Goal: Contribute content

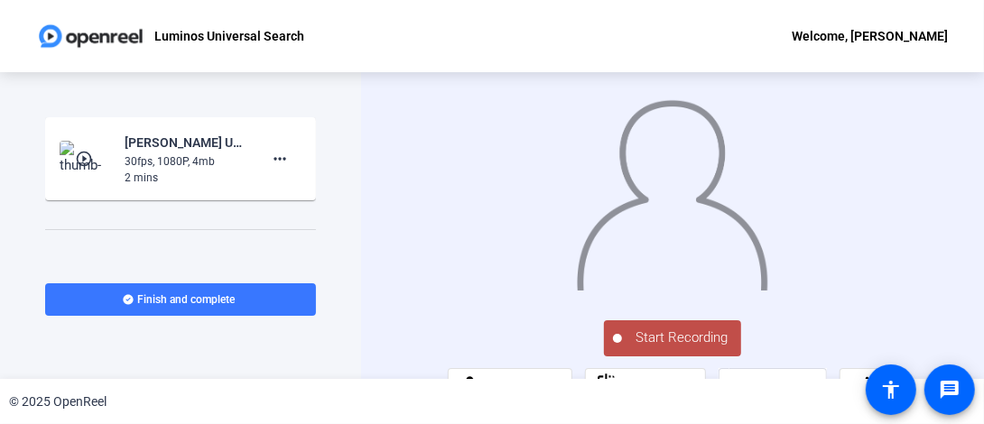
scroll to position [61, 0]
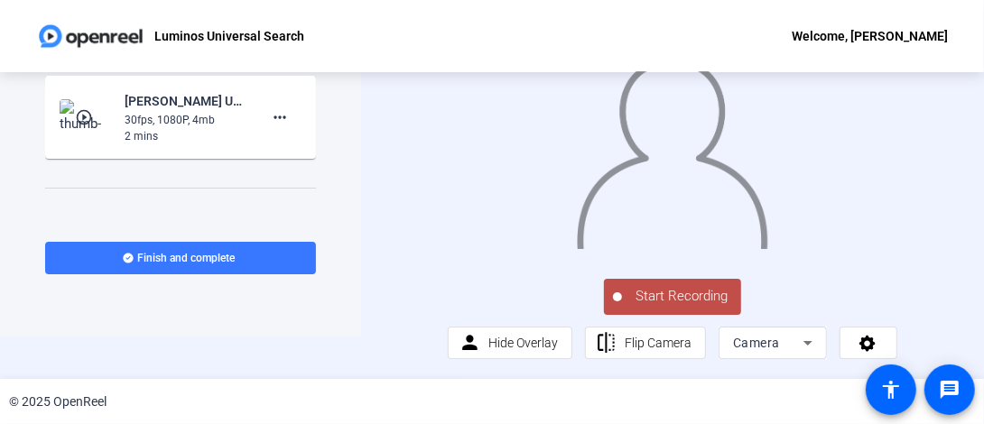
click at [740, 355] on div "Camera" at bounding box center [772, 343] width 79 height 32
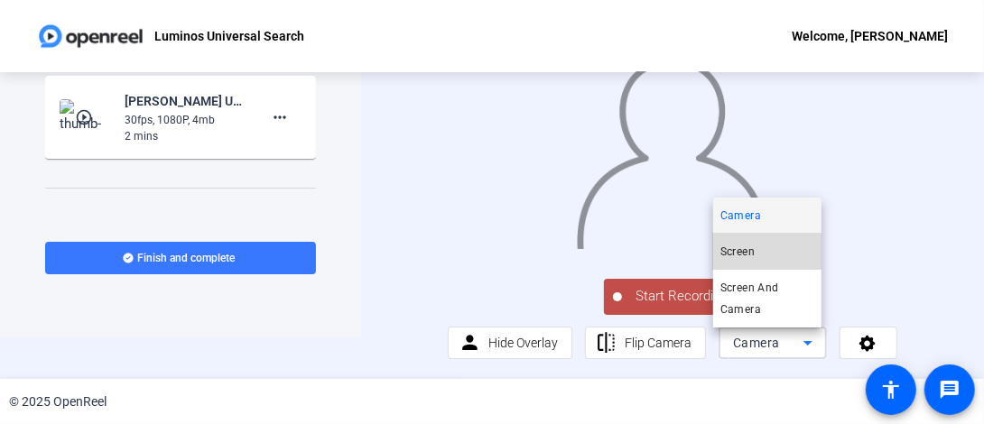
click at [753, 249] on span "Screen" at bounding box center [737, 252] width 34 height 22
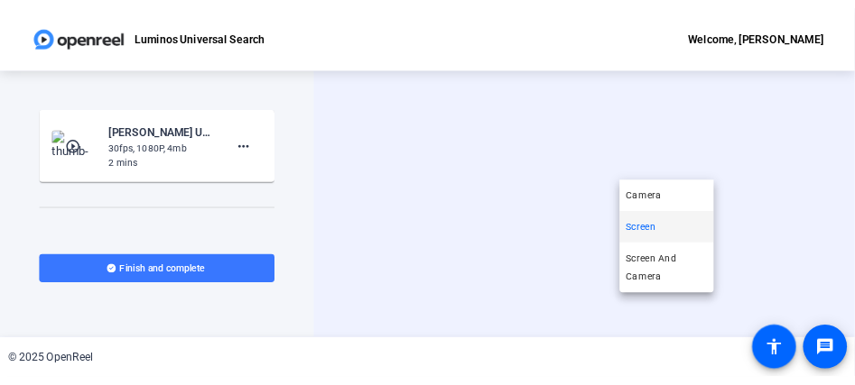
scroll to position [0, 0]
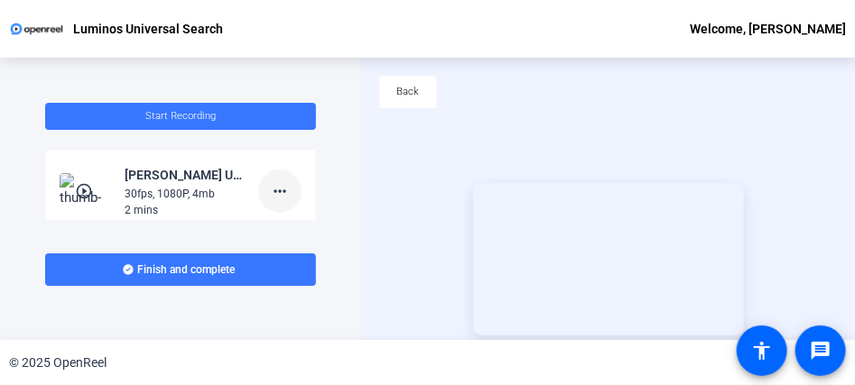
click at [276, 190] on mat-icon "more_horiz" at bounding box center [280, 192] width 22 height 22
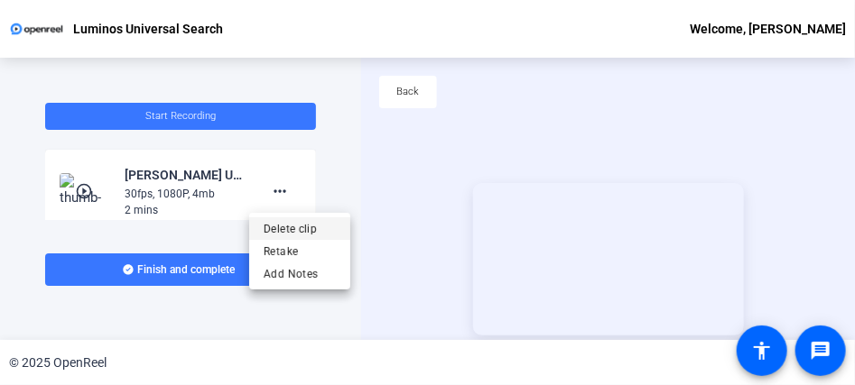
click at [292, 227] on span "Delete clip" at bounding box center [300, 229] width 72 height 22
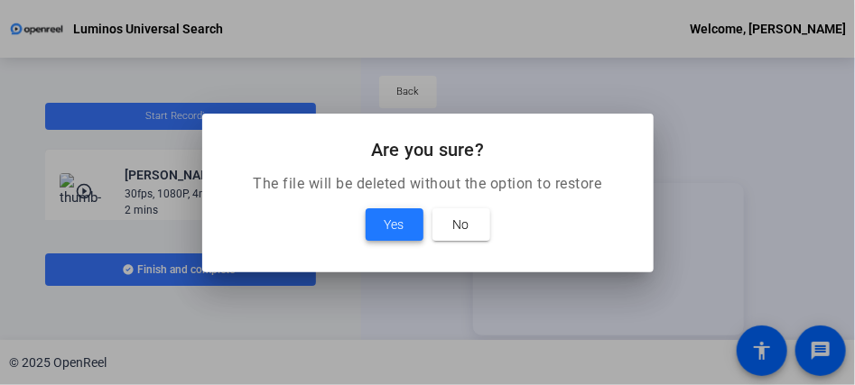
click at [387, 219] on span "Yes" at bounding box center [395, 225] width 20 height 22
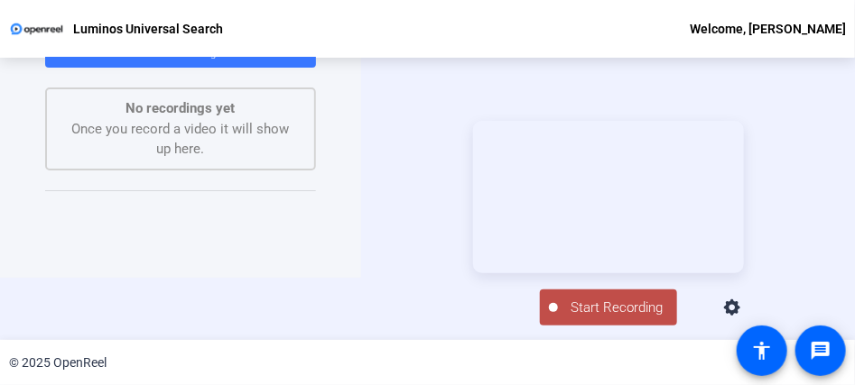
scroll to position [87, 0]
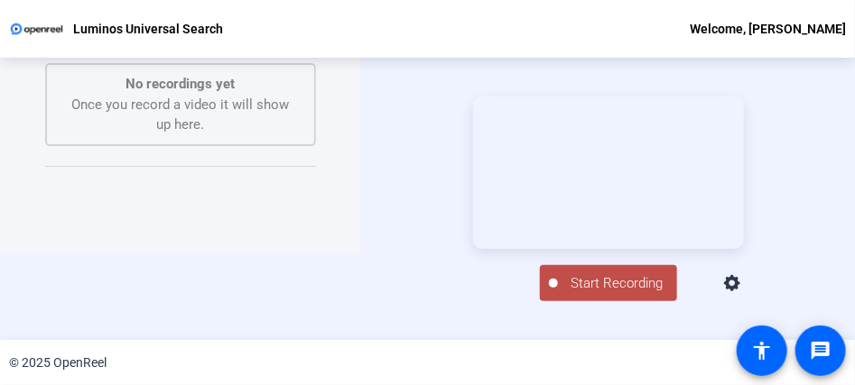
click at [585, 294] on span "Start Recording" at bounding box center [617, 284] width 119 height 21
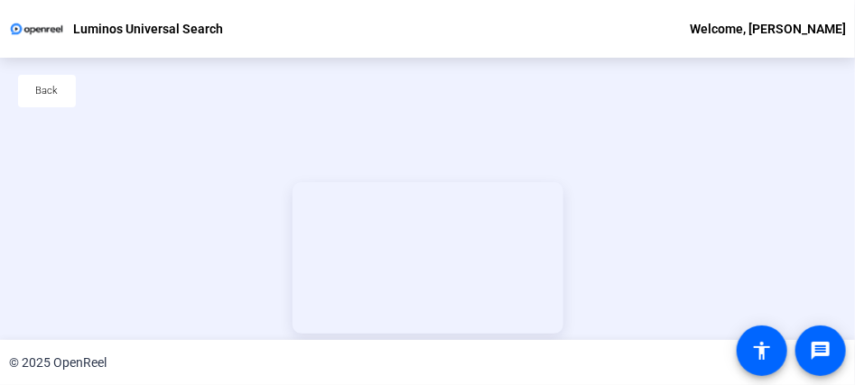
scroll to position [0, 0]
click at [451, 224] on video at bounding box center [427, 259] width 271 height 153
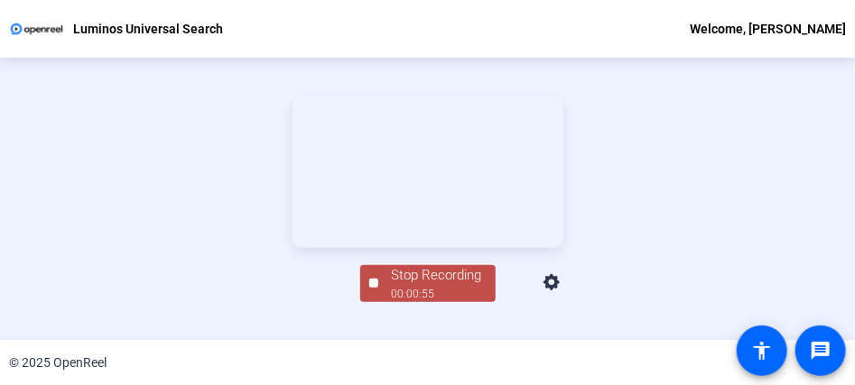
click at [441, 302] on div "00:00:55" at bounding box center [437, 294] width 90 height 16
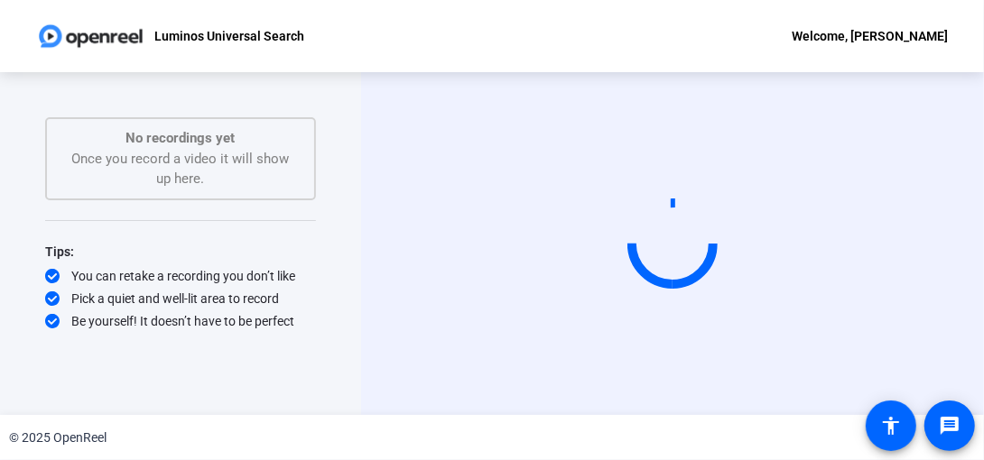
click at [648, 264] on circle at bounding box center [671, 243] width 109 height 109
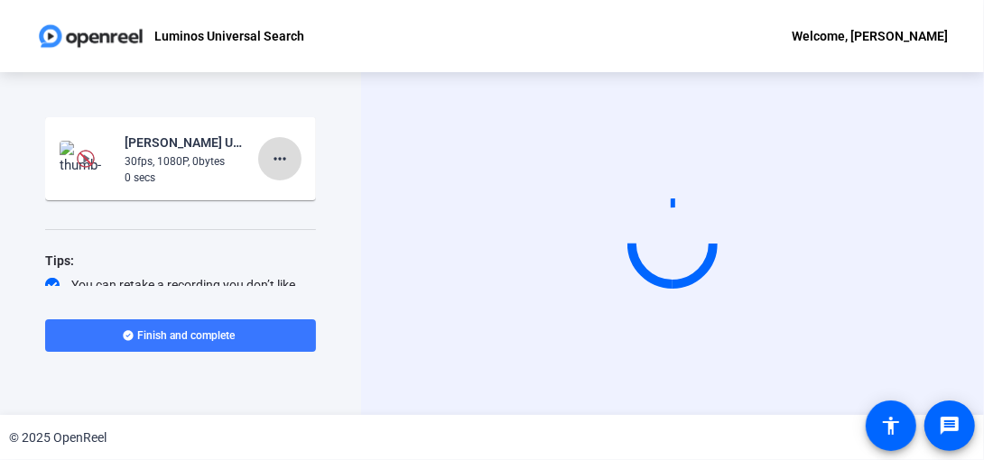
click at [272, 162] on mat-icon "more_horiz" at bounding box center [280, 159] width 22 height 22
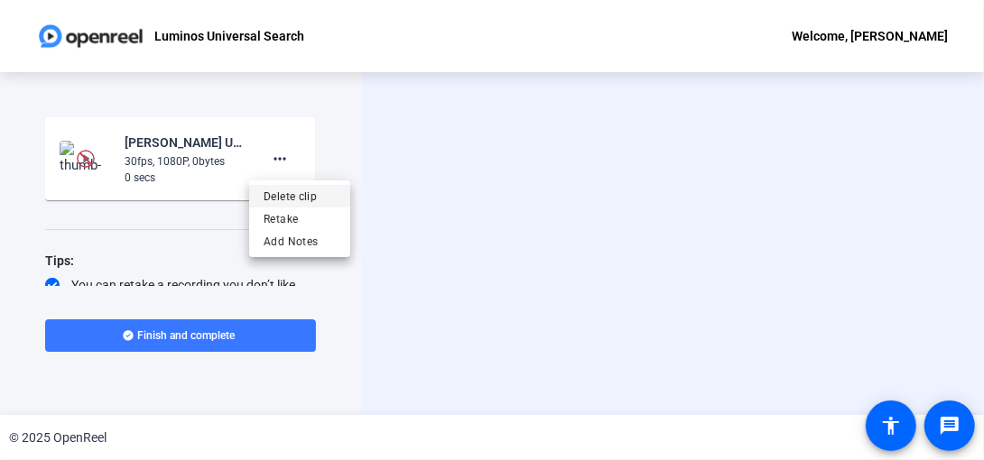
click at [286, 199] on span "Delete clip" at bounding box center [300, 197] width 72 height 22
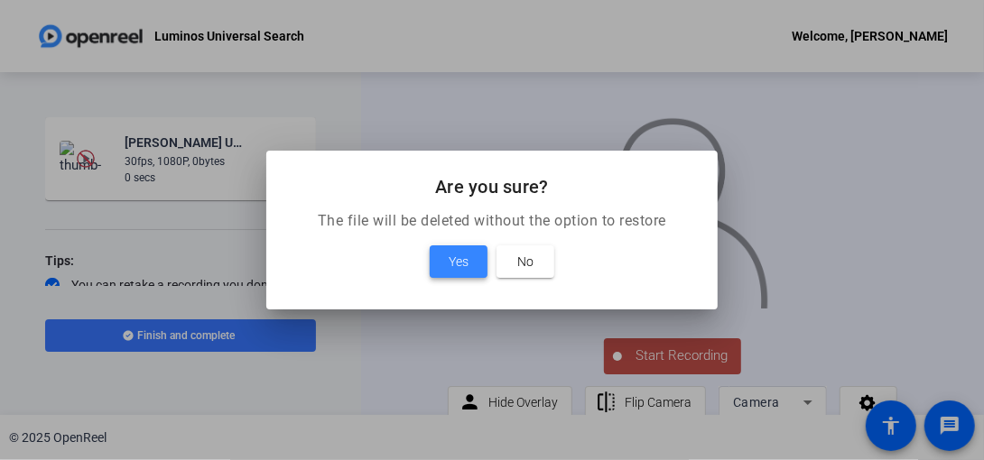
click at [451, 256] on span "Yes" at bounding box center [459, 262] width 20 height 22
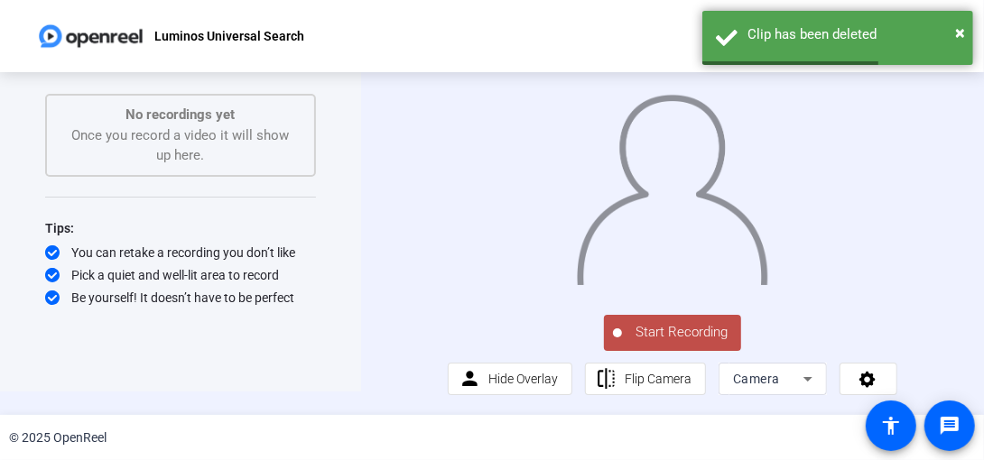
scroll to position [43, 0]
click at [745, 385] on span "Camera" at bounding box center [756, 379] width 47 height 14
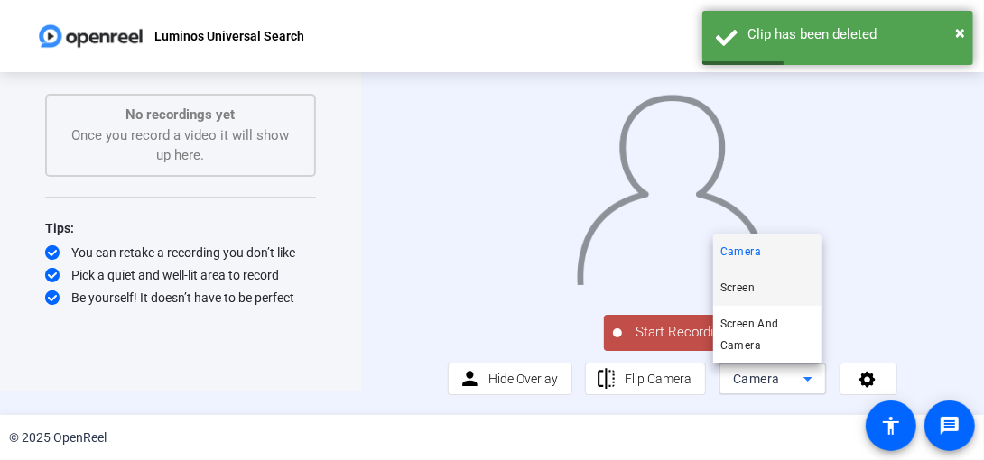
click at [746, 290] on span "Screen" at bounding box center [737, 288] width 34 height 22
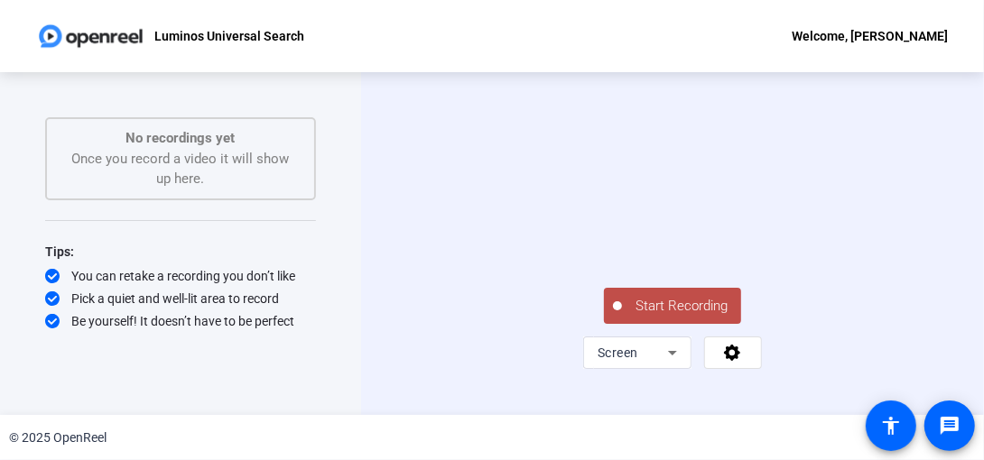
click at [657, 317] on span "Start Recording" at bounding box center [681, 306] width 119 height 21
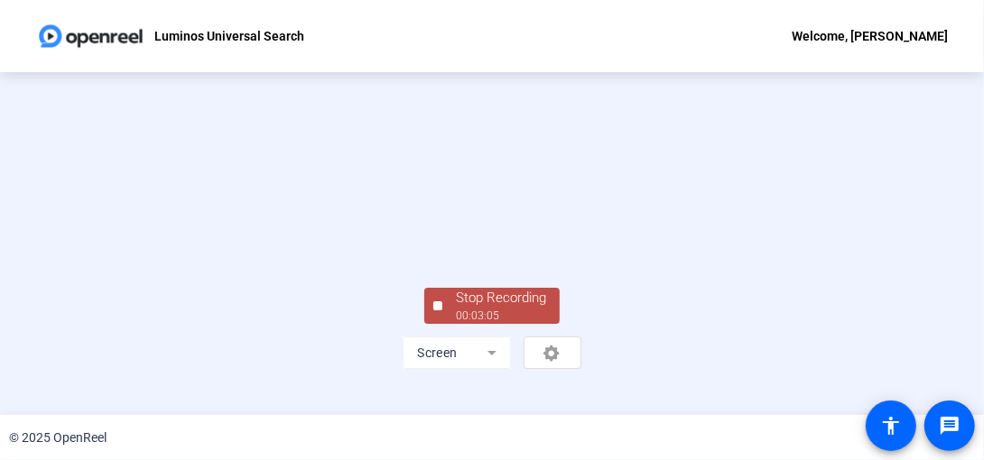
scroll to position [130, 0]
click at [493, 309] on div "Stop Recording" at bounding box center [501, 298] width 90 height 21
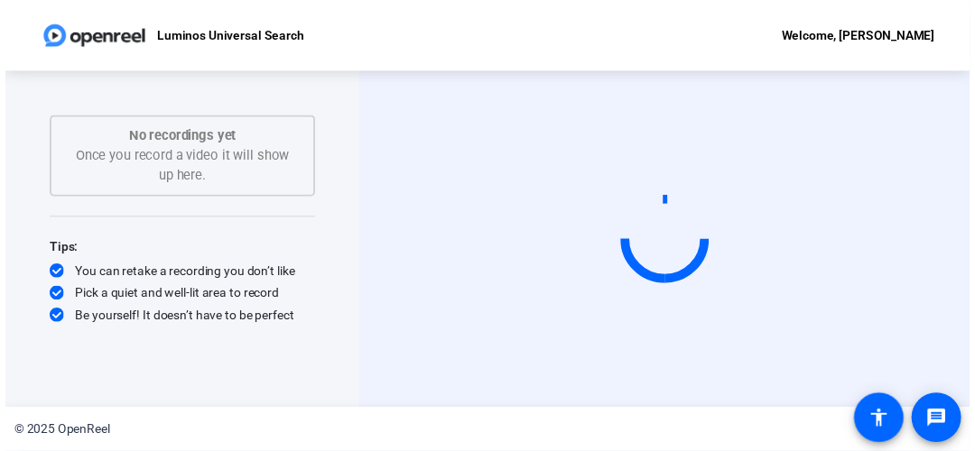
scroll to position [0, 0]
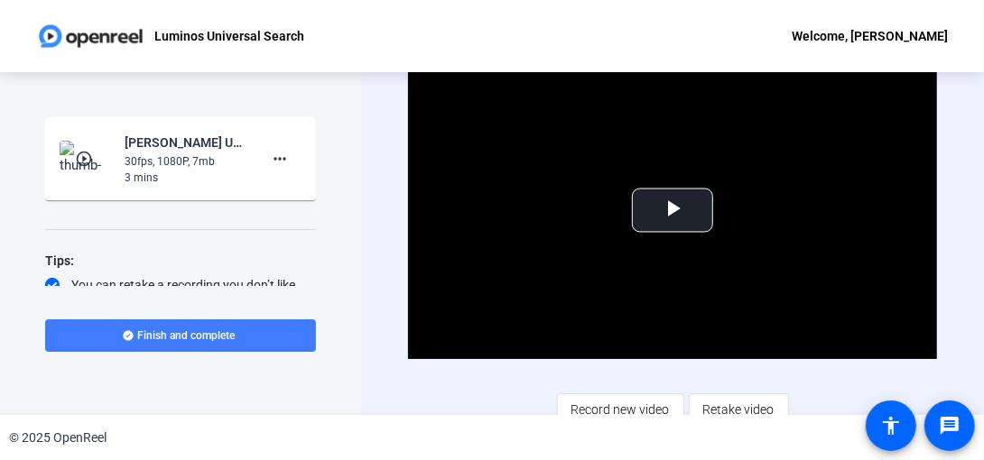
click at [192, 340] on span "Finish and complete" at bounding box center [186, 336] width 97 height 14
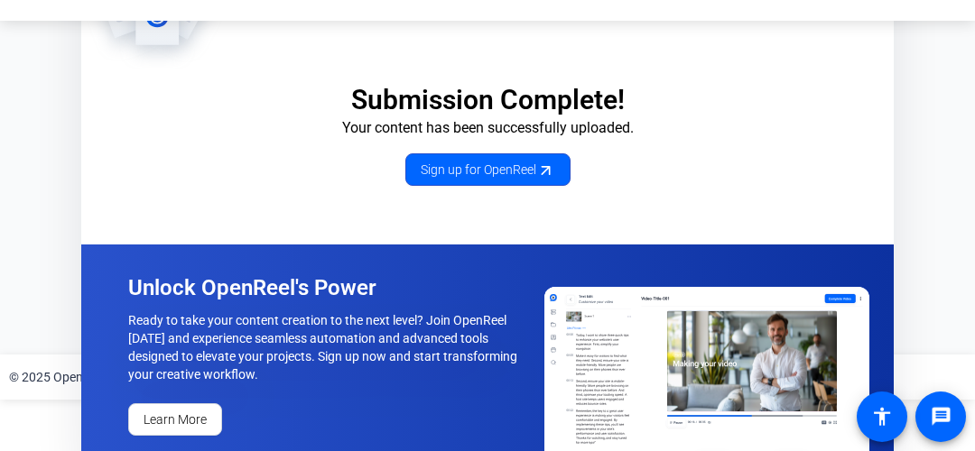
scroll to position [76, 0]
